Goal: Task Accomplishment & Management: Use online tool/utility

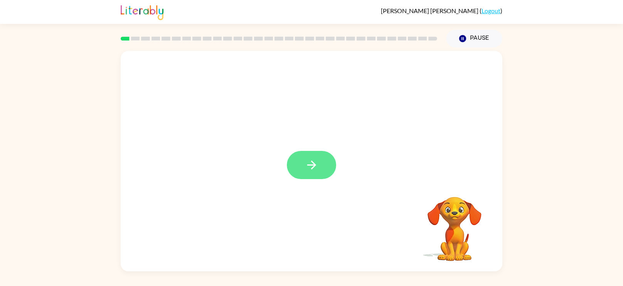
click at [314, 161] on icon "button" at bounding box center [311, 164] width 13 height 13
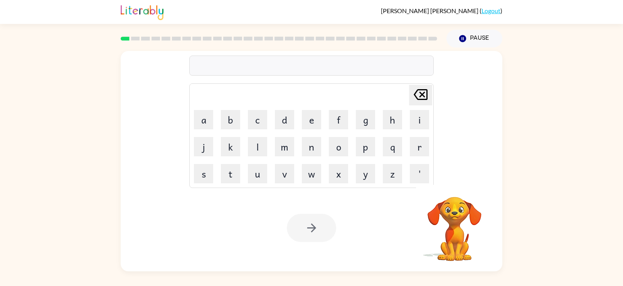
click at [253, 64] on div at bounding box center [311, 65] width 244 height 20
click at [244, 63] on div at bounding box center [311, 65] width 244 height 20
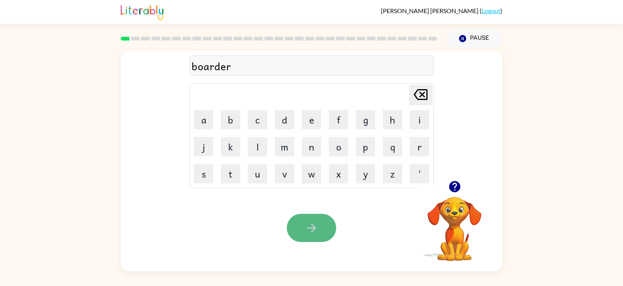
click at [300, 219] on button "button" at bounding box center [311, 227] width 49 height 28
click at [319, 227] on button "button" at bounding box center [311, 227] width 49 height 28
click at [318, 232] on icon "button" at bounding box center [311, 227] width 13 height 13
click at [313, 234] on icon "button" at bounding box center [311, 227] width 13 height 13
click at [310, 226] on icon "button" at bounding box center [311, 227] width 13 height 13
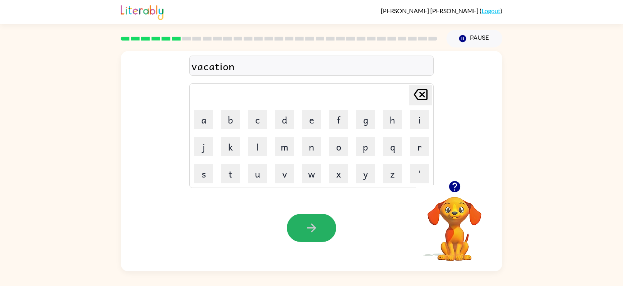
click at [310, 226] on icon "button" at bounding box center [311, 227] width 13 height 13
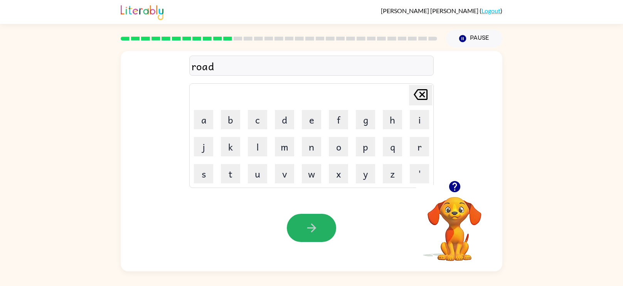
click at [310, 226] on icon "button" at bounding box center [311, 227] width 13 height 13
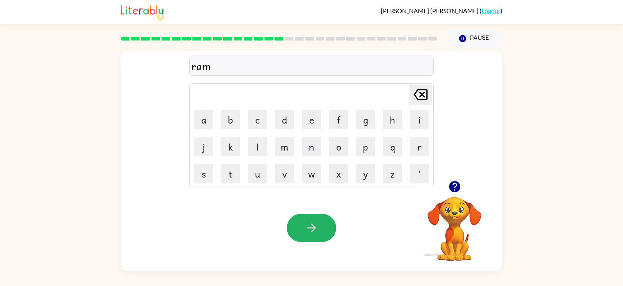
click at [310, 226] on icon "button" at bounding box center [311, 227] width 13 height 13
click at [310, 227] on icon "button" at bounding box center [311, 227] width 13 height 13
click at [309, 226] on icon "button" at bounding box center [311, 227] width 13 height 13
click at [309, 225] on icon "button" at bounding box center [311, 227] width 13 height 13
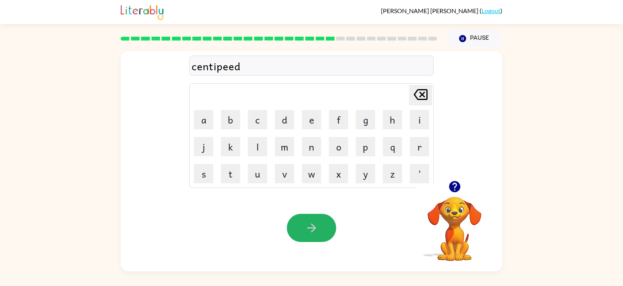
click at [309, 225] on icon "button" at bounding box center [311, 227] width 13 height 13
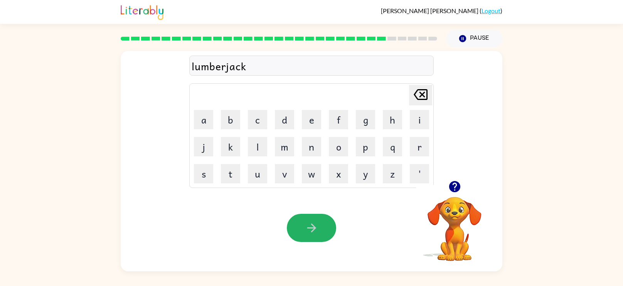
click at [309, 225] on icon "button" at bounding box center [311, 227] width 13 height 13
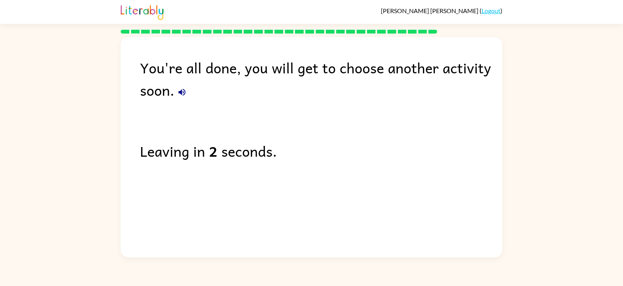
click at [182, 93] on icon "button" at bounding box center [181, 91] width 9 height 9
